Goal: Task Accomplishment & Management: Manage account settings

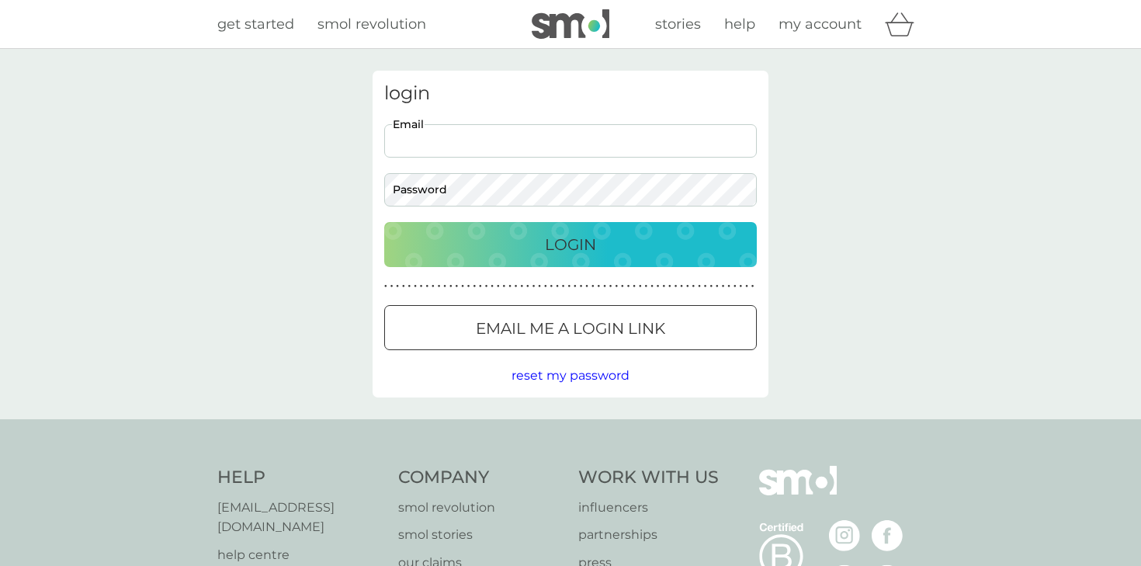
click at [434, 146] on input "Email" at bounding box center [570, 140] width 372 height 33
type input "[EMAIL_ADDRESS][PERSON_NAME][DOMAIN_NAME]"
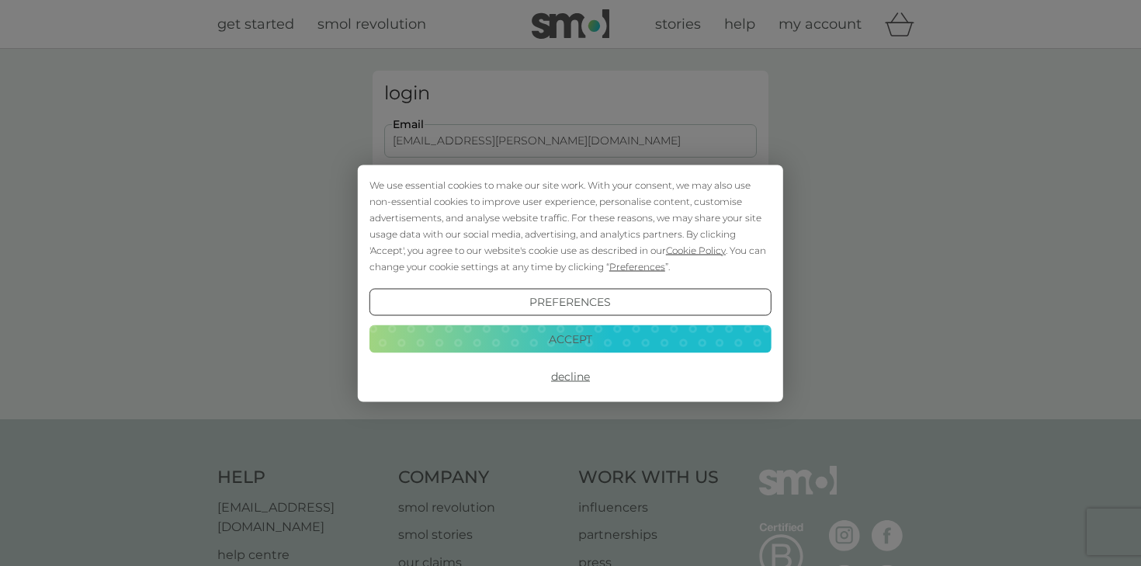
click at [570, 244] on div "We use essential cookies to make our site work. With your consent, we may also …" at bounding box center [570, 225] width 402 height 98
click at [567, 343] on button "Accept" at bounding box center [570, 339] width 402 height 28
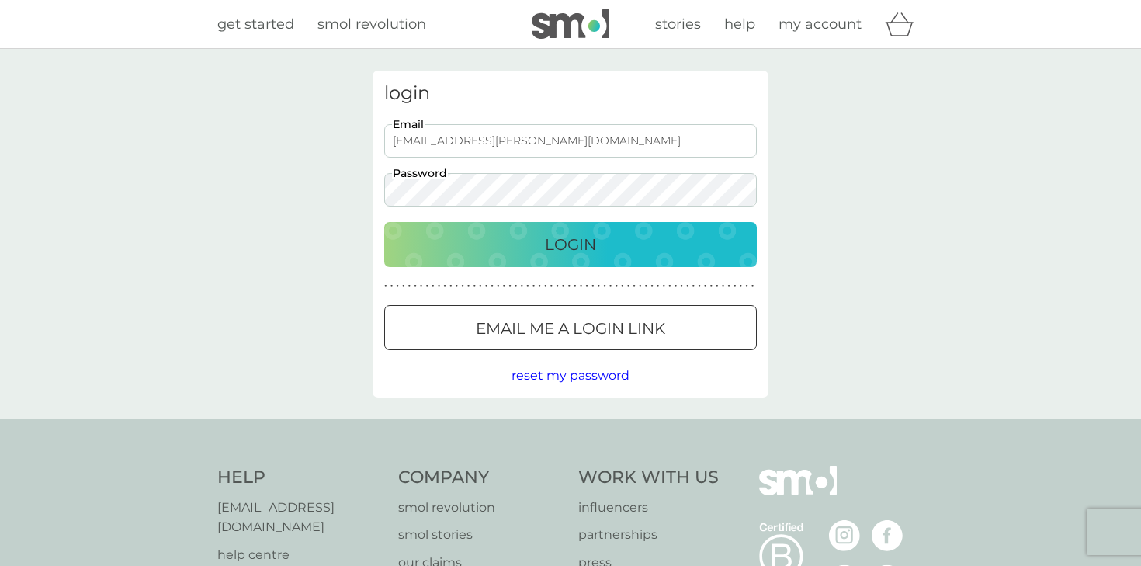
click at [580, 248] on p "Login" at bounding box center [570, 244] width 51 height 25
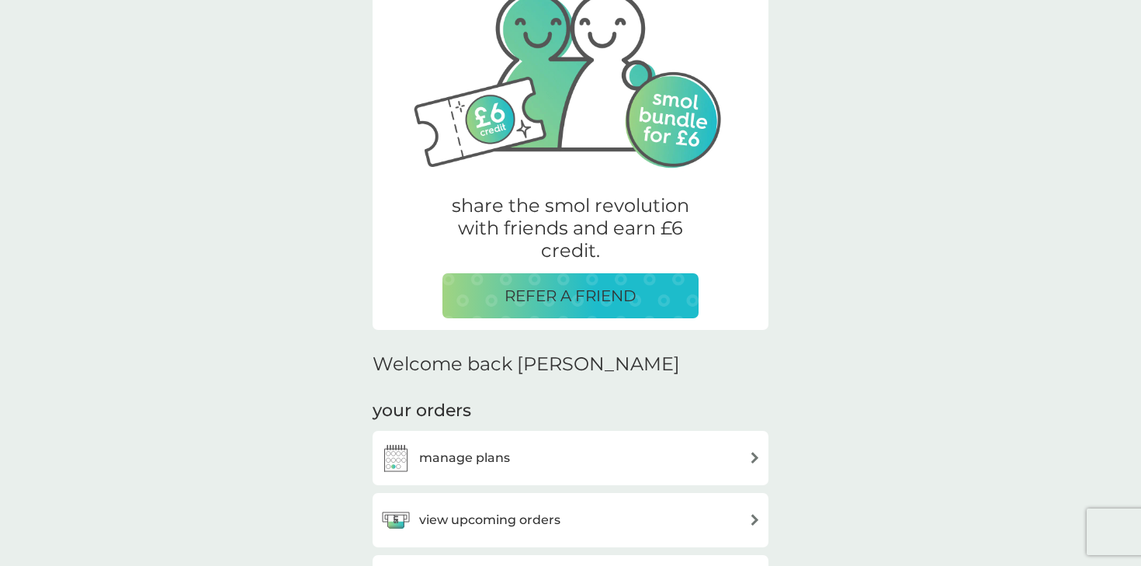
scroll to position [126, 0]
click at [757, 451] on img at bounding box center [755, 457] width 12 height 12
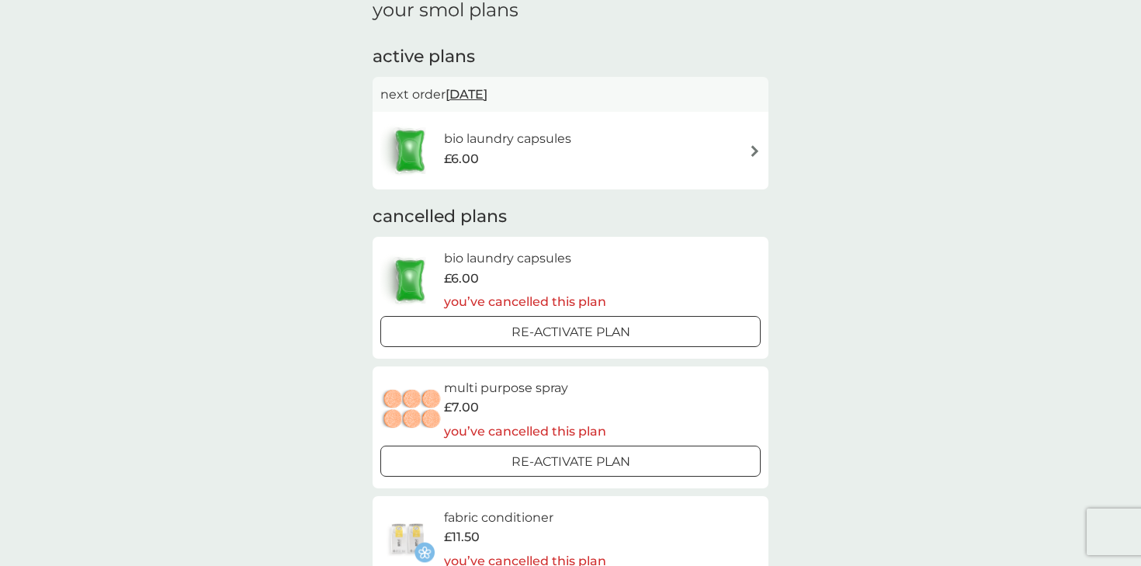
scroll to position [71, 0]
click at [758, 151] on img at bounding box center [755, 152] width 12 height 12
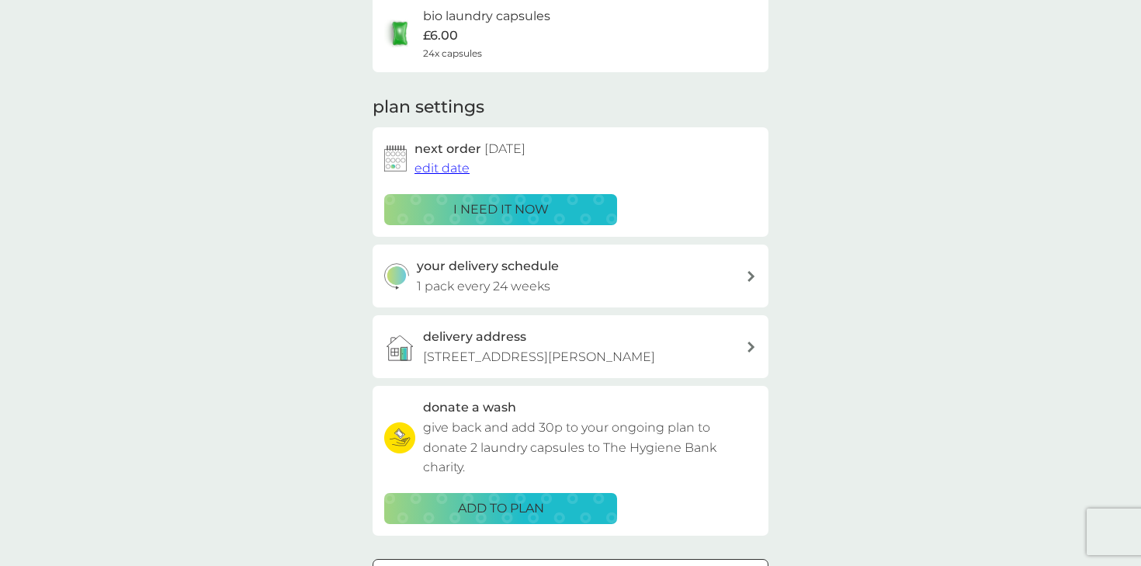
scroll to position [137, 0]
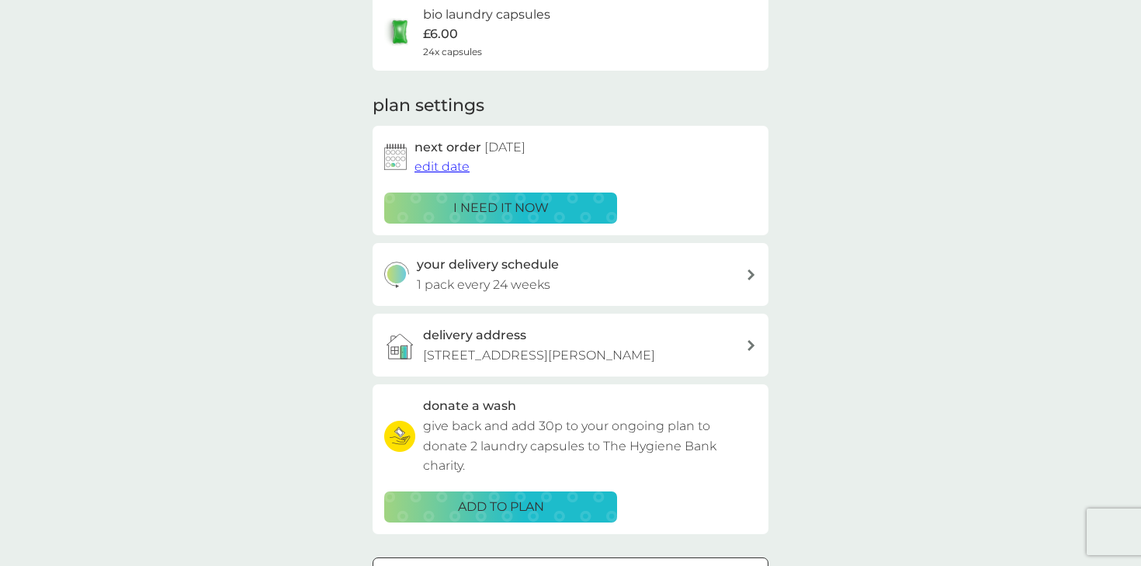
click at [750, 275] on icon at bounding box center [751, 274] width 8 height 11
select select "119"
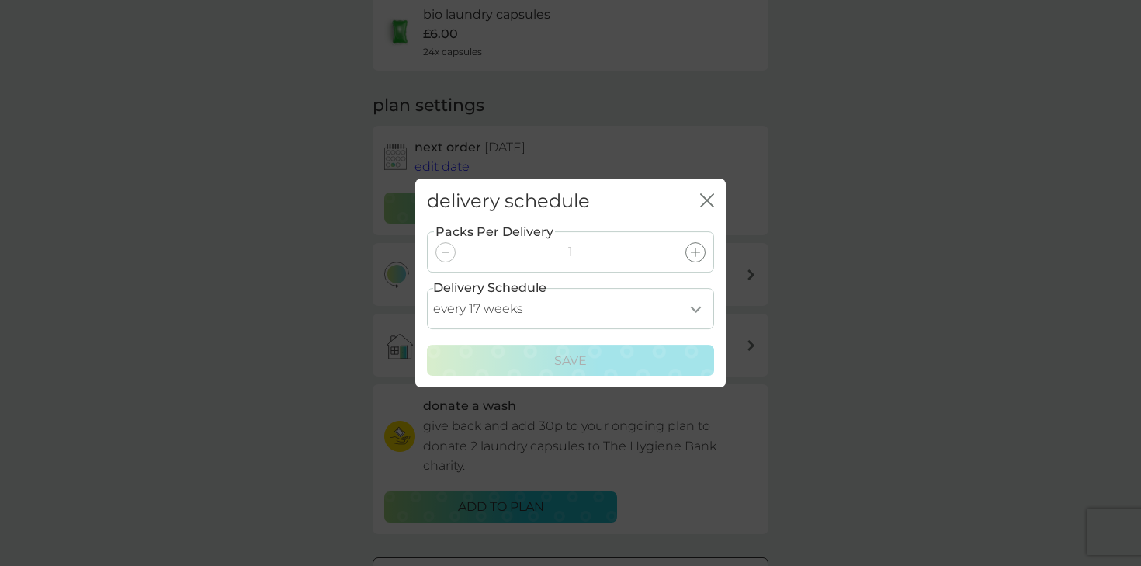
click at [693, 309] on select "every 1 week every 2 weeks every 3 weeks every 4 weeks every 5 weeks every 6 we…" at bounding box center [570, 308] width 287 height 41
click at [707, 200] on icon "close" at bounding box center [710, 200] width 6 height 12
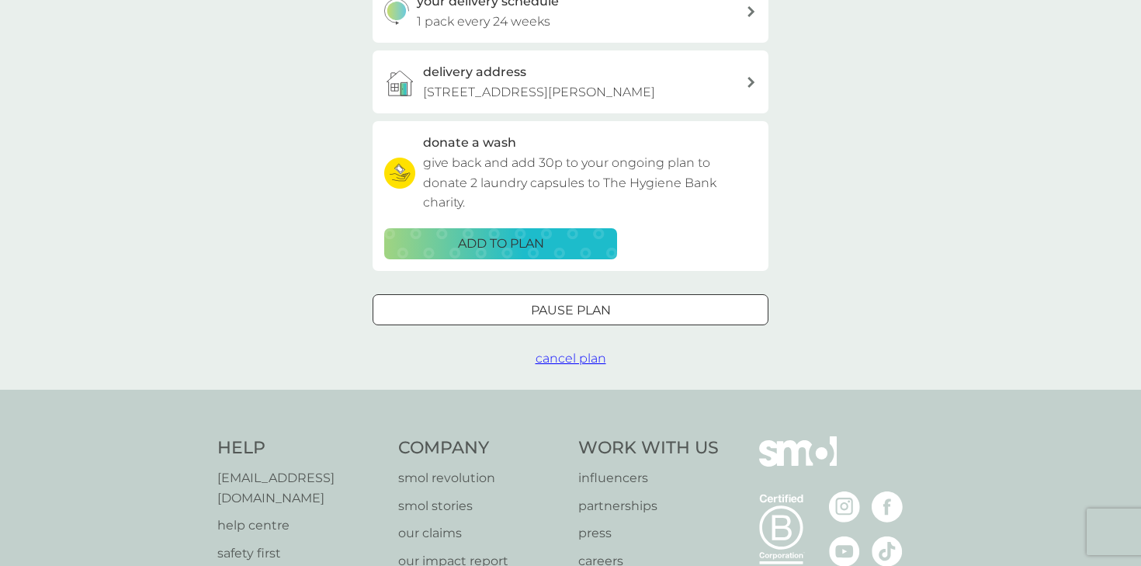
scroll to position [414, 0]
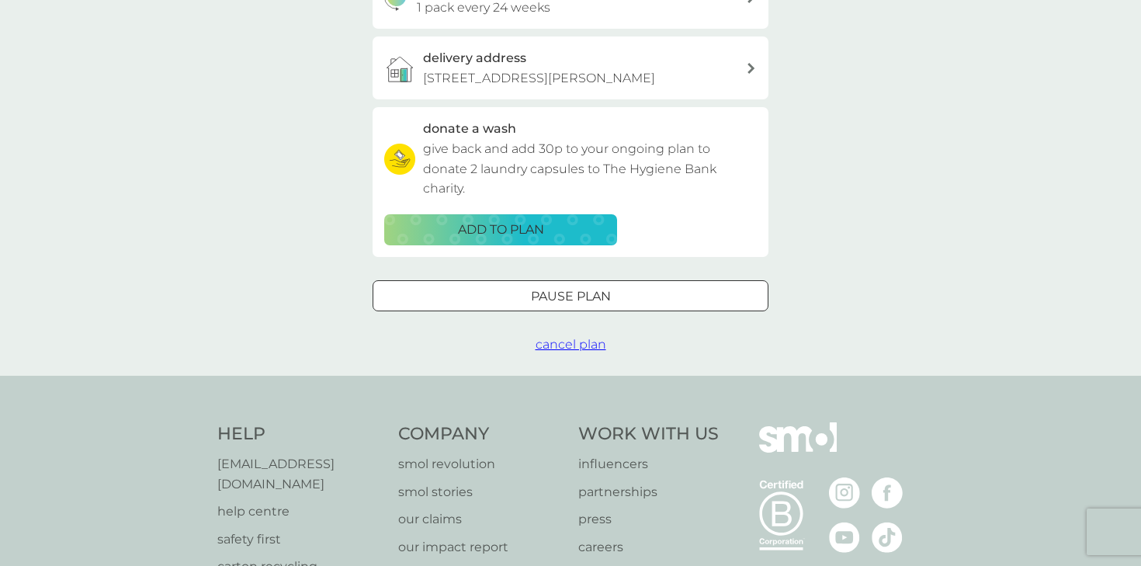
click at [569, 352] on span "cancel plan" at bounding box center [570, 344] width 71 height 15
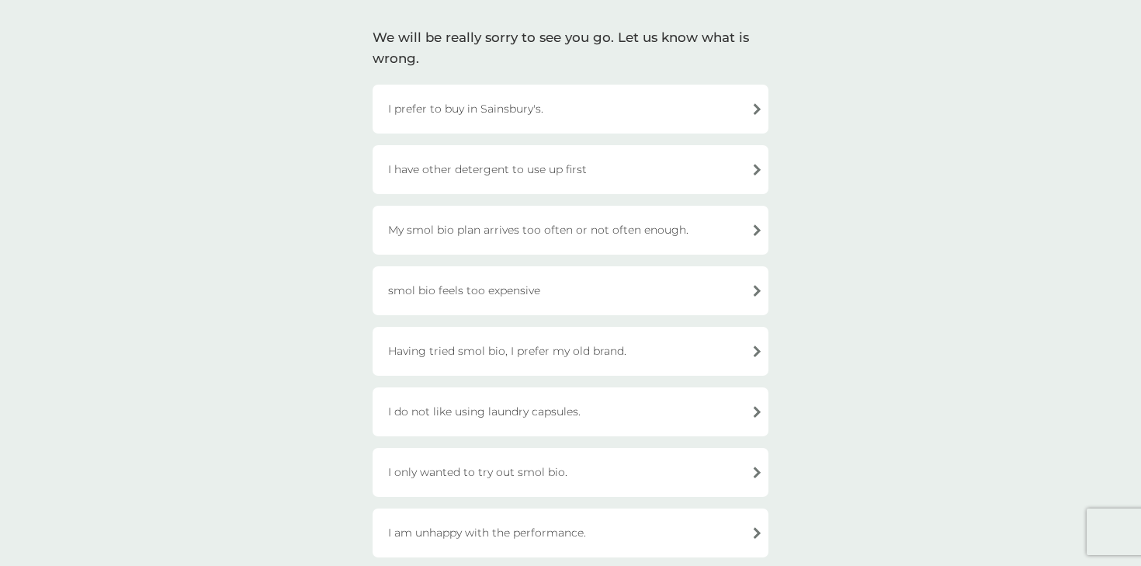
scroll to position [108, 0]
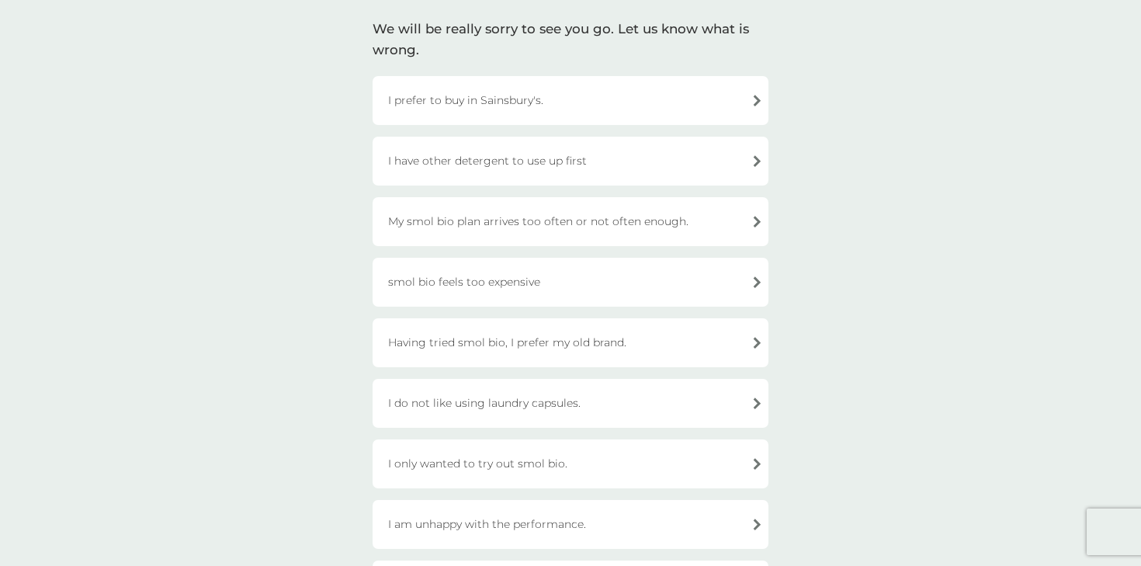
click at [546, 343] on div "Having tried smol bio, I prefer my old brand." at bounding box center [570, 342] width 396 height 49
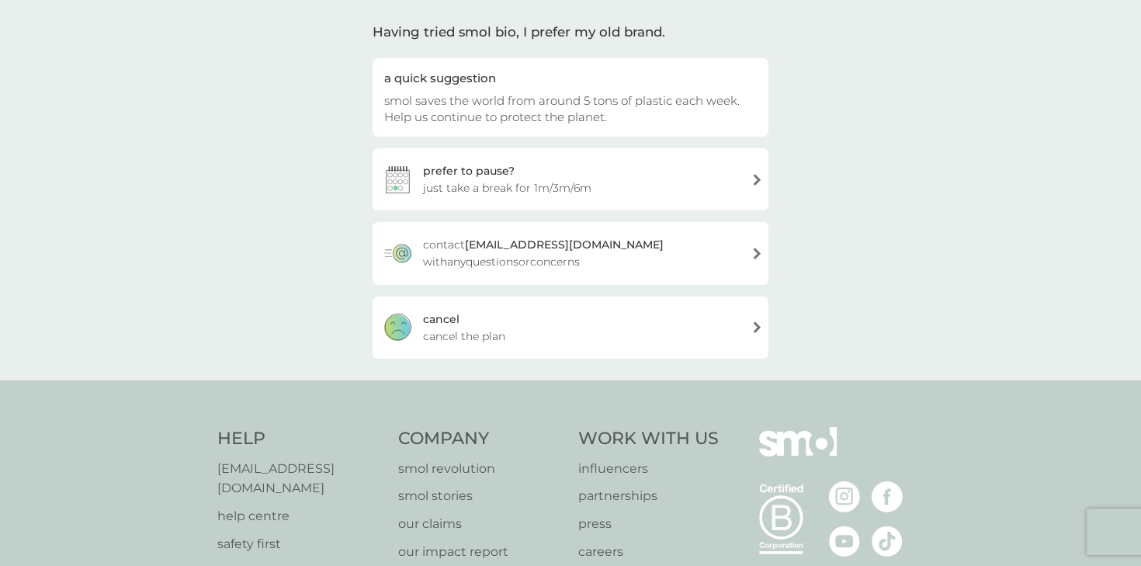
click at [753, 327] on div "[PERSON_NAME] the plan" at bounding box center [570, 327] width 396 height 62
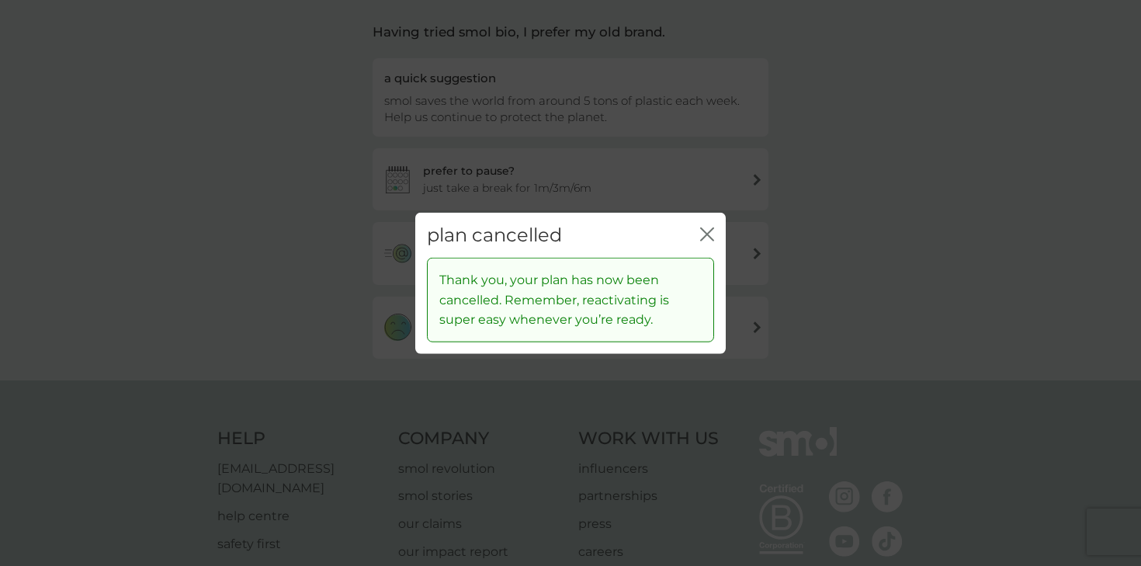
click at [704, 229] on icon "close" at bounding box center [707, 234] width 14 height 14
